Goal: Information Seeking & Learning: Check status

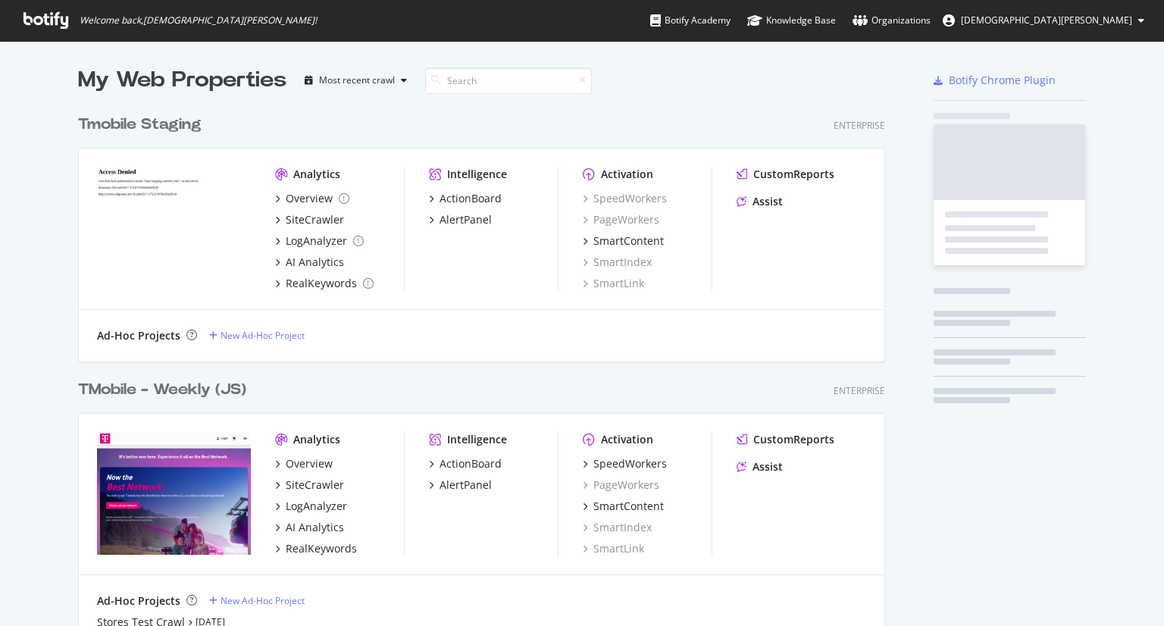
scroll to position [614, 1141]
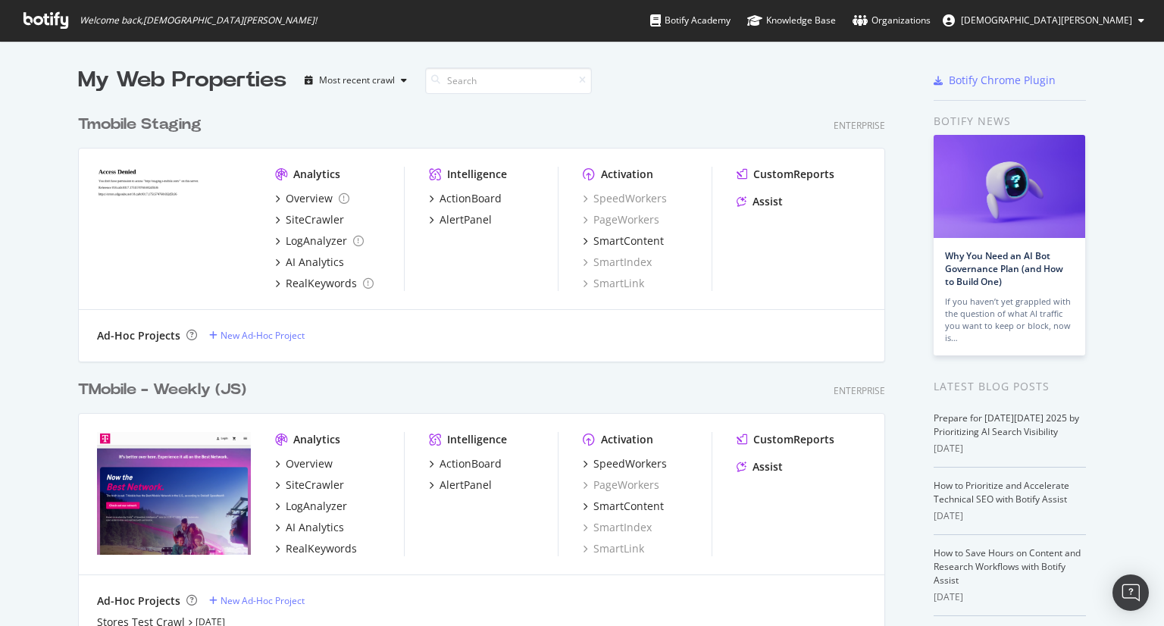
click at [134, 396] on div "TMobile - Weekly (JS)" at bounding box center [162, 390] width 168 height 22
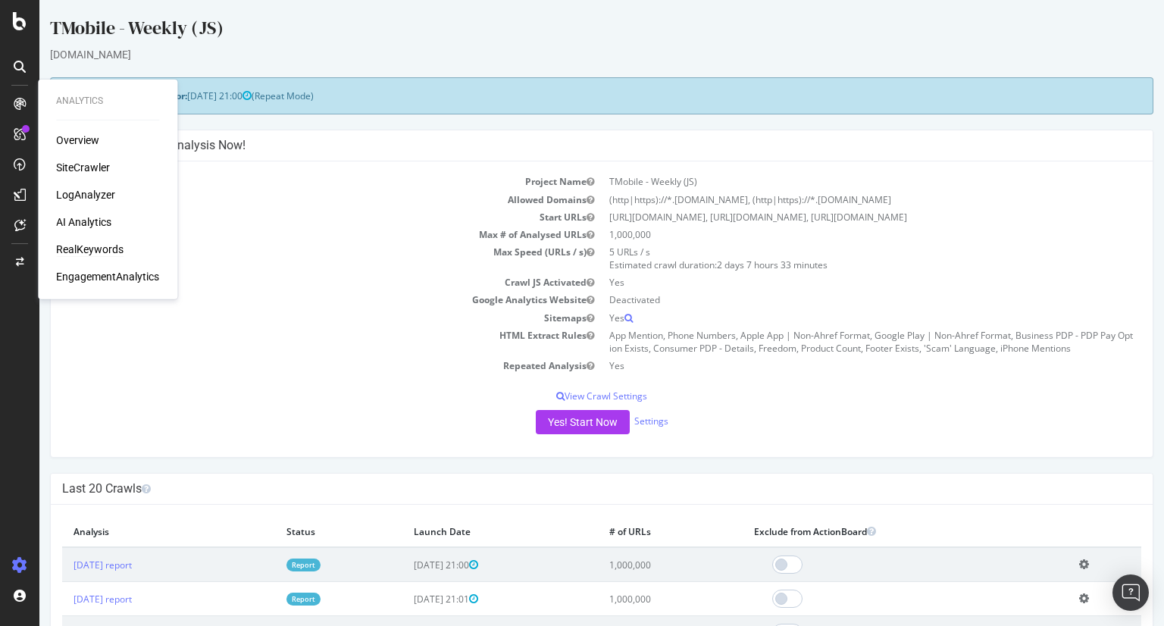
click at [82, 248] on div "RealKeywords" at bounding box center [89, 249] width 67 height 15
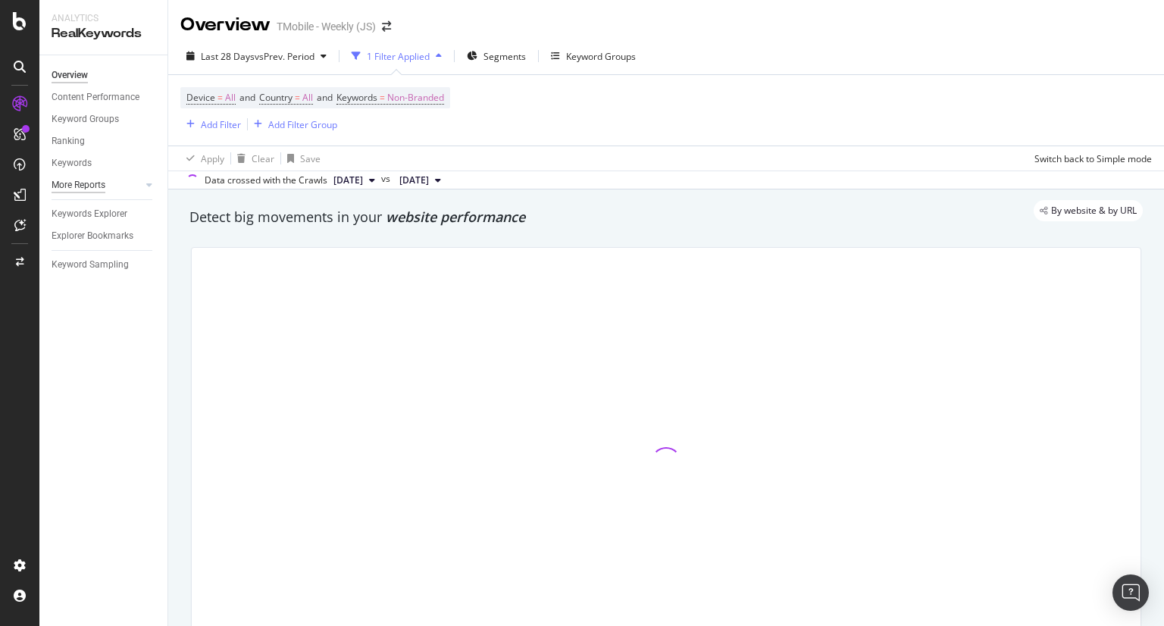
click at [92, 186] on div "More Reports" at bounding box center [79, 185] width 54 height 16
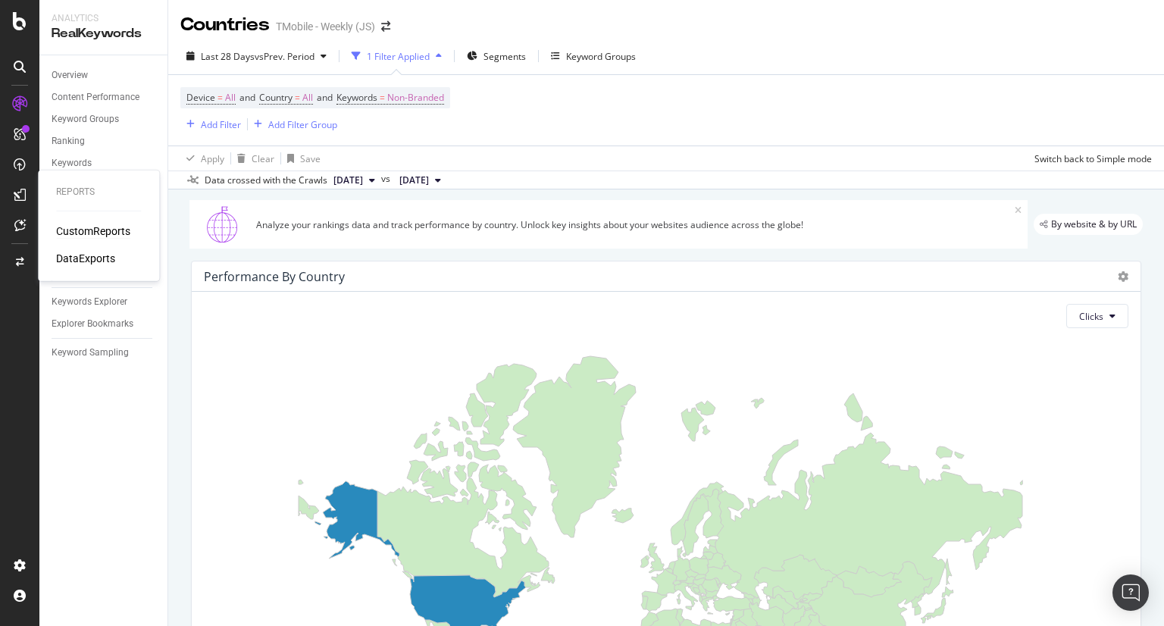
click at [99, 234] on div "CustomReports" at bounding box center [93, 231] width 74 height 15
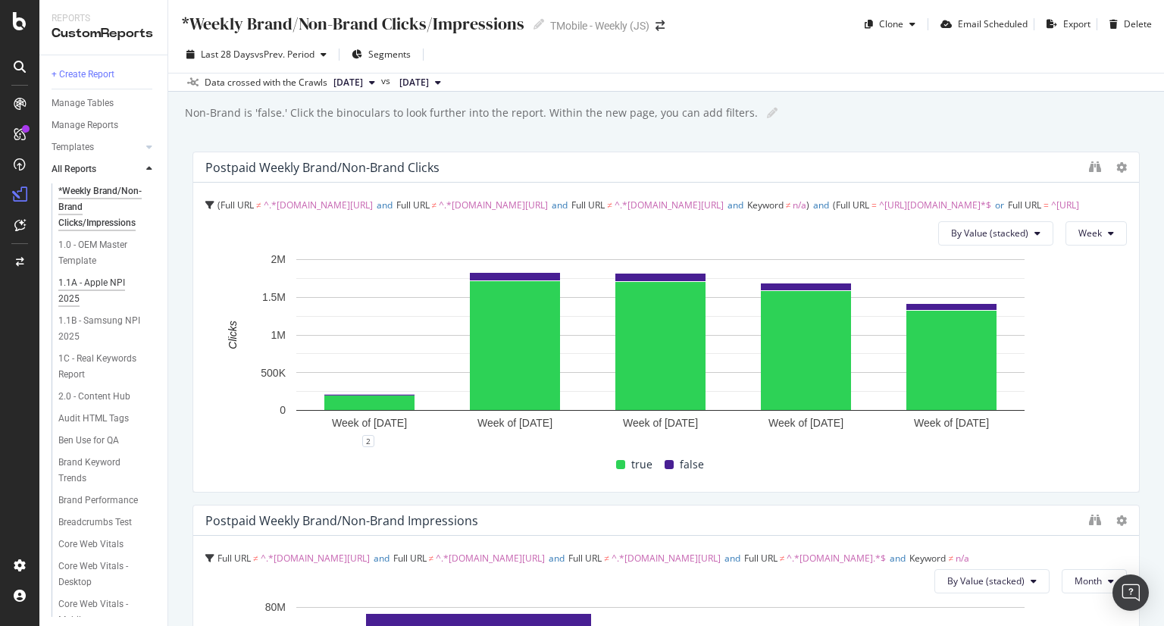
click at [103, 285] on div "1.1A - Apple NPI 2025" at bounding box center [100, 291] width 84 height 32
